Goal: Transaction & Acquisition: Purchase product/service

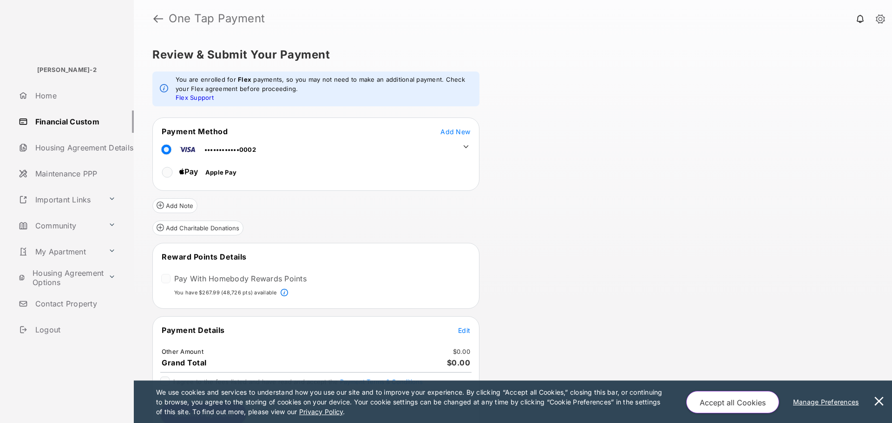
click at [64, 98] on link "Home" at bounding box center [74, 96] width 119 height 22
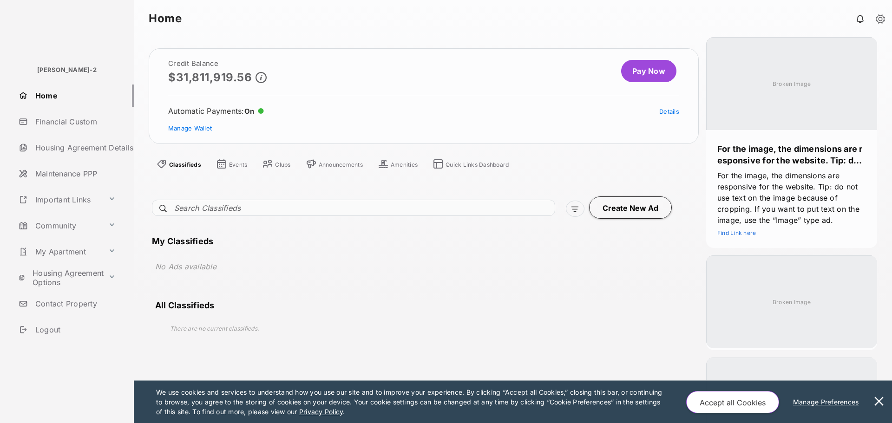
click at [639, 67] on link "Pay Now" at bounding box center [648, 71] width 55 height 22
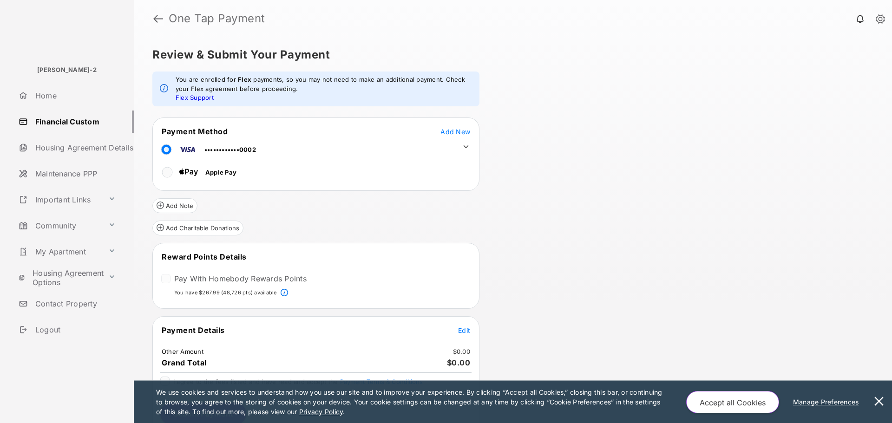
click at [466, 149] on icon at bounding box center [466, 147] width 8 height 8
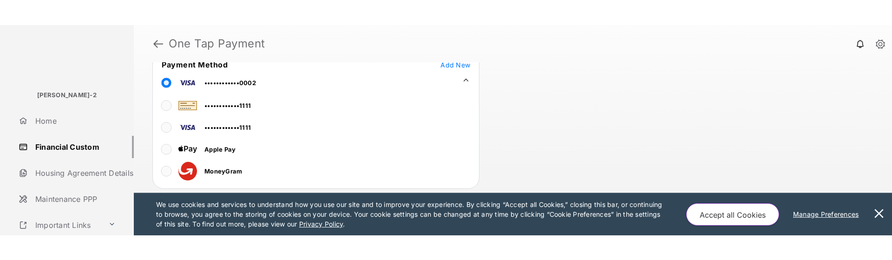
scroll to position [93, 0]
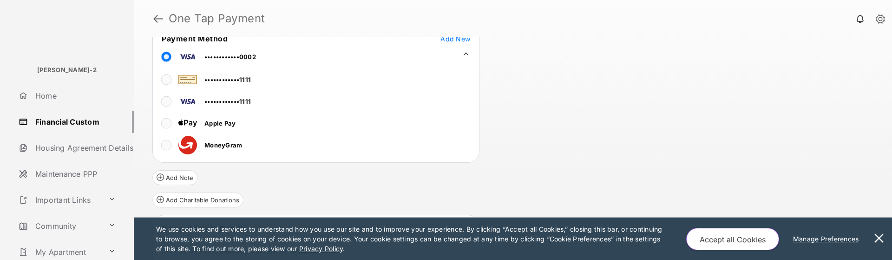
drag, startPoint x: 884, startPoint y: 236, endPoint x: 877, endPoint y: 236, distance: 6.5
click at [884, 236] on button at bounding box center [879, 238] width 19 height 42
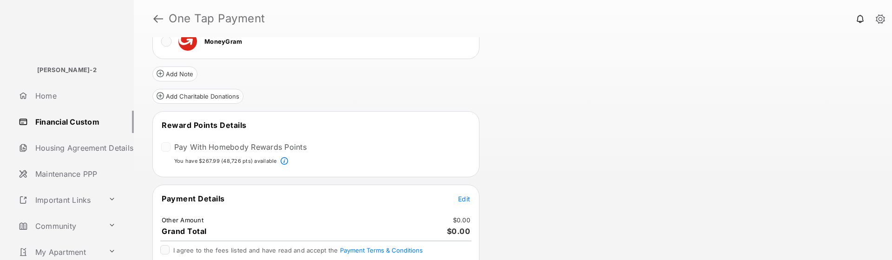
scroll to position [186, 0]
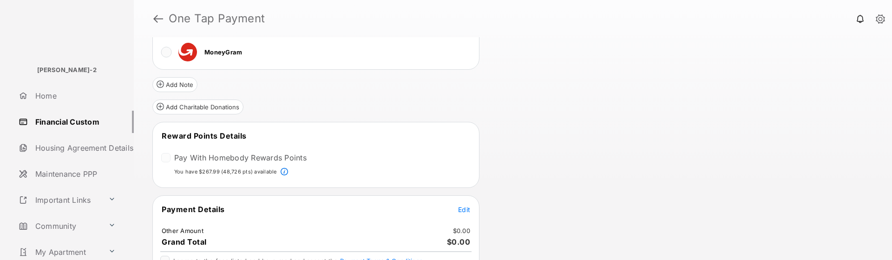
click at [462, 211] on span "Edit" at bounding box center [464, 209] width 12 height 8
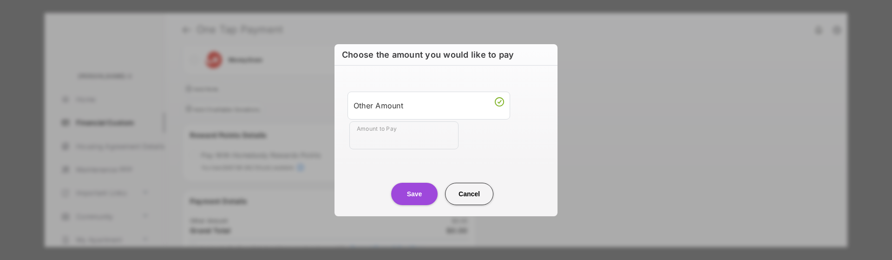
click at [422, 129] on input "Amount to Pay" at bounding box center [403, 135] width 109 height 28
type input "****"
click at [378, 171] on div "Save Cancel" at bounding box center [446, 184] width 223 height 41
click at [416, 189] on button "Save" at bounding box center [414, 194] width 46 height 22
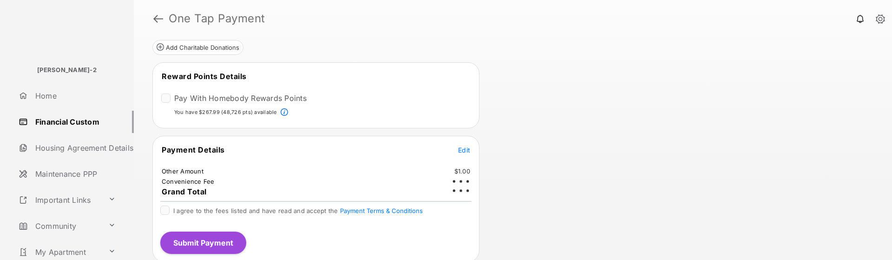
scroll to position [248, 0]
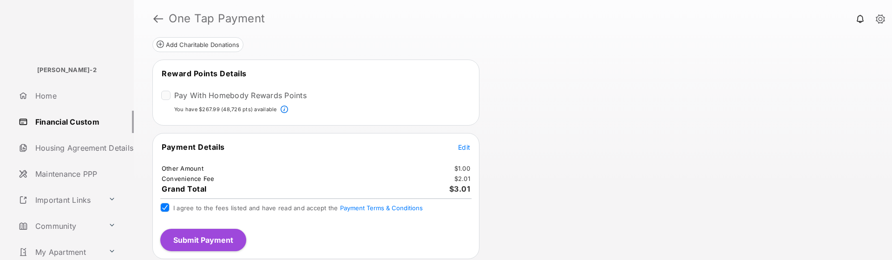
click at [232, 235] on button "Submit Payment" at bounding box center [203, 240] width 86 height 22
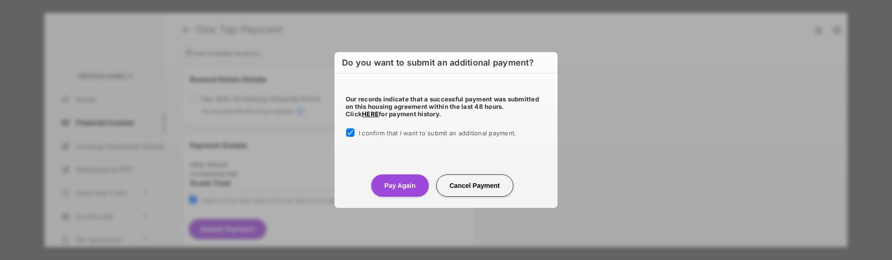
click at [401, 183] on button "Pay Again" at bounding box center [399, 185] width 57 height 22
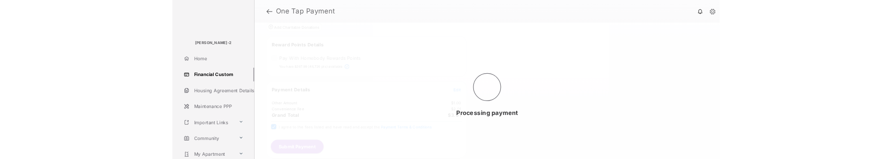
scroll to position [0, 0]
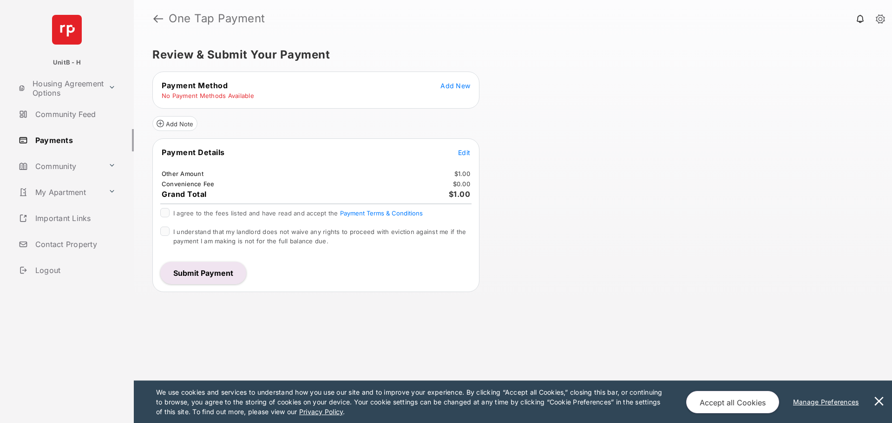
click at [64, 144] on link "Payments" at bounding box center [74, 140] width 119 height 22
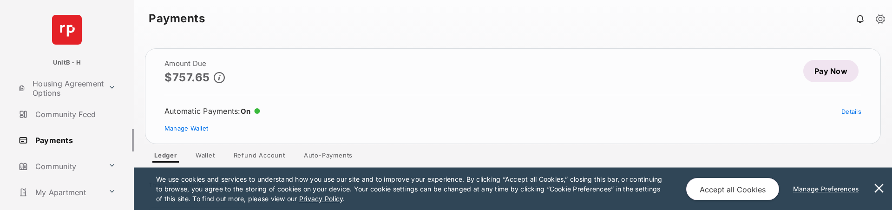
click at [827, 71] on link "Pay Now" at bounding box center [830, 71] width 55 height 22
